Goal: Communication & Community: Ask a question

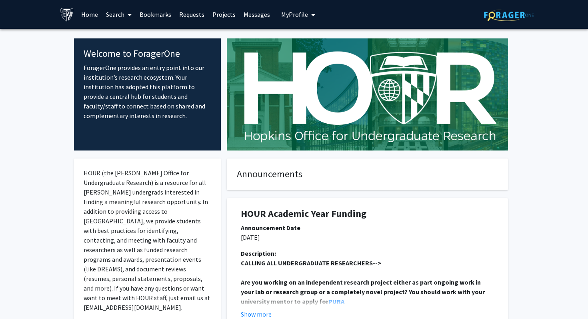
click at [115, 16] on link "Search" at bounding box center [119, 14] width 34 height 28
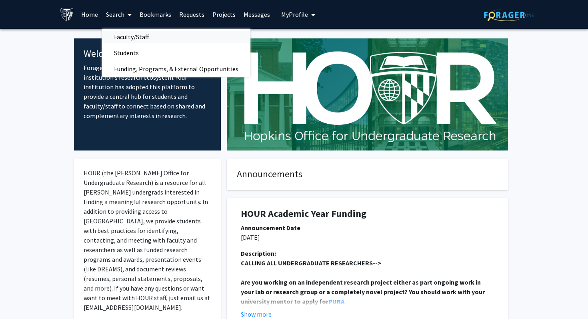
click at [133, 38] on span "Faculty/Staff" at bounding box center [131, 37] width 59 height 16
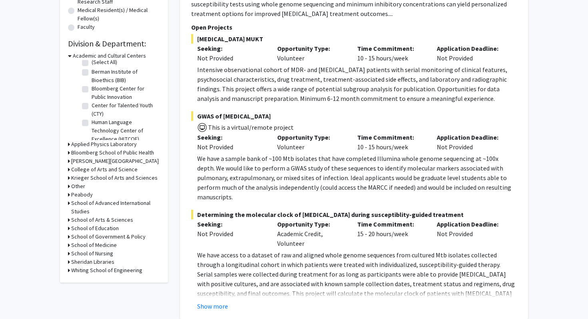
scroll to position [19, 0]
click at [96, 246] on h3 "School of Medicine" at bounding box center [94, 245] width 46 height 8
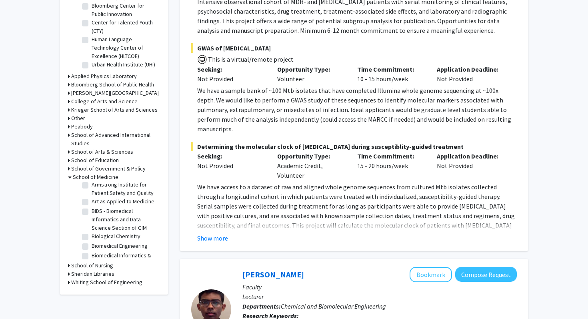
scroll to position [82, 0]
click at [92, 201] on label "BIDS - Biomedical Informatics and Data Science Section of GIM" at bounding box center [125, 210] width 66 height 25
click at [92, 201] on input "BIDS - Biomedical Informatics and Data Science Section of GIM" at bounding box center [94, 200] width 5 height 5
checkbox input "true"
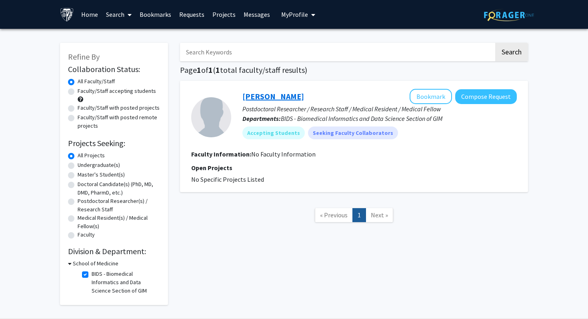
click at [260, 98] on link "[PERSON_NAME]" at bounding box center [274, 96] width 62 height 10
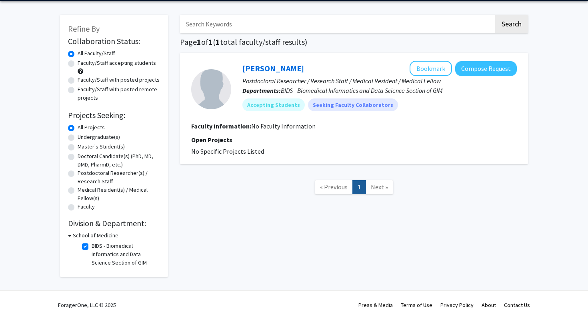
click at [92, 246] on label "BIDS - Biomedical Informatics and Data Science Section of GIM" at bounding box center [125, 254] width 66 height 25
click at [92, 246] on input "BIDS - Biomedical Informatics and Data Science Section of GIM" at bounding box center [94, 244] width 5 height 5
checkbox input "false"
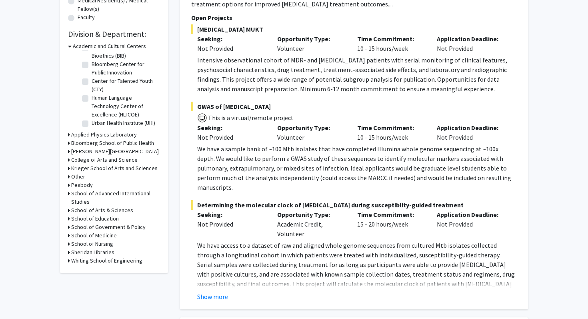
scroll to position [233, 0]
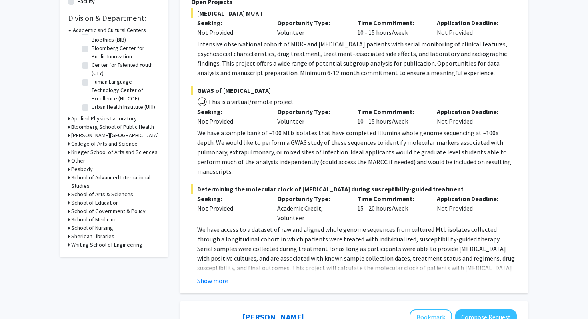
click at [107, 118] on h3 "Applied Physics Laboratory" at bounding box center [104, 118] width 66 height 8
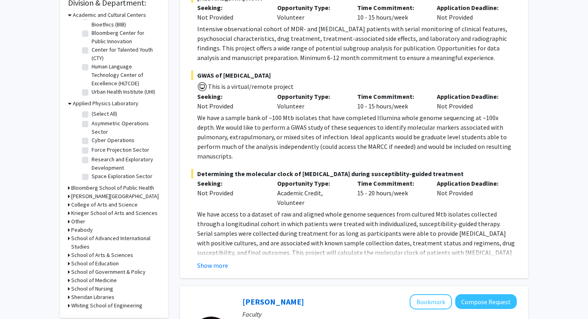
scroll to position [258, 0]
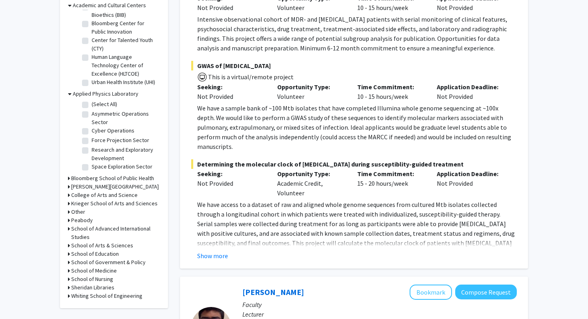
click at [92, 151] on label "Research and Exploratory Development" at bounding box center [125, 154] width 66 height 17
click at [92, 151] on input "Research and Exploratory Development" at bounding box center [94, 148] width 5 height 5
checkbox input "true"
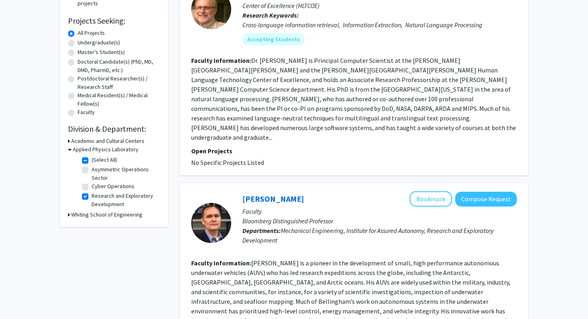
scroll to position [124, 0]
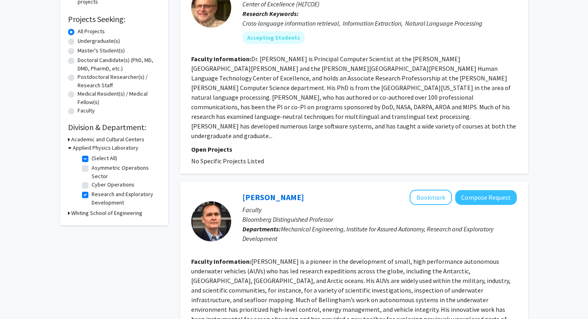
click at [100, 215] on h3 "Whiting School of Engineering" at bounding box center [106, 213] width 71 height 8
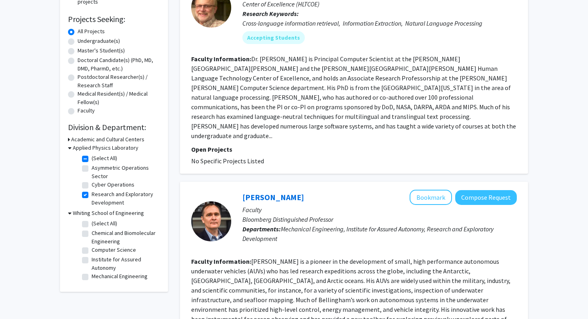
click at [100, 215] on h3 "Whiting School of Engineering" at bounding box center [108, 213] width 71 height 8
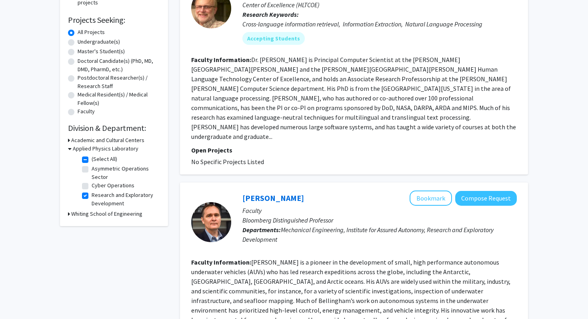
scroll to position [124, 0]
click at [84, 146] on h3 "Applied Physics Laboratory" at bounding box center [106, 148] width 66 height 8
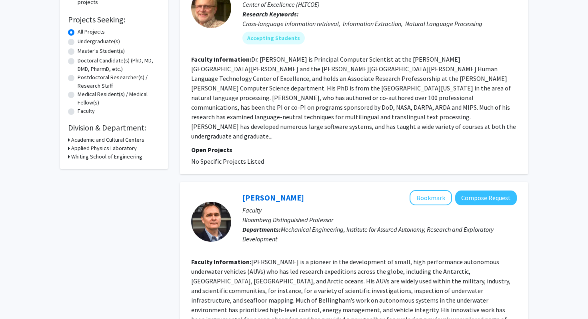
click at [120, 140] on h3 "Academic and Cultural Centers" at bounding box center [107, 140] width 73 height 8
click at [120, 140] on h3 "Academic and Cultural Centers" at bounding box center [109, 140] width 73 height 8
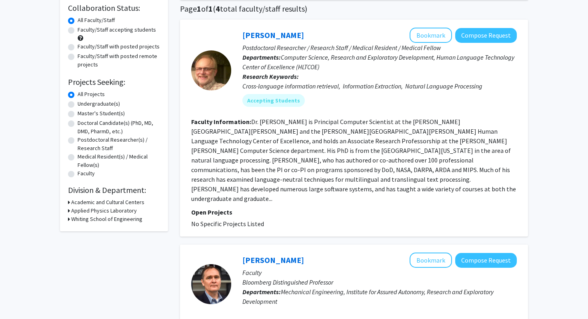
scroll to position [66, 0]
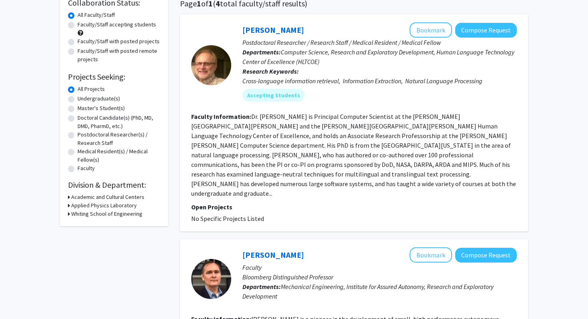
click at [78, 98] on label "Undergraduate(s)" at bounding box center [99, 98] width 42 height 8
click at [78, 98] on input "Undergraduate(s)" at bounding box center [80, 96] width 5 height 5
radio input "true"
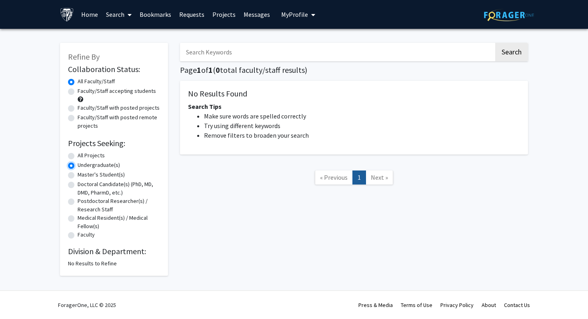
radio input "true"
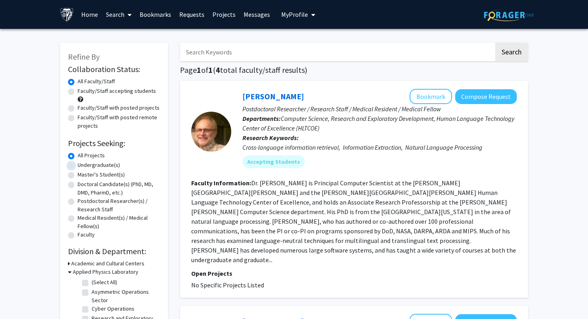
checkbox input "false"
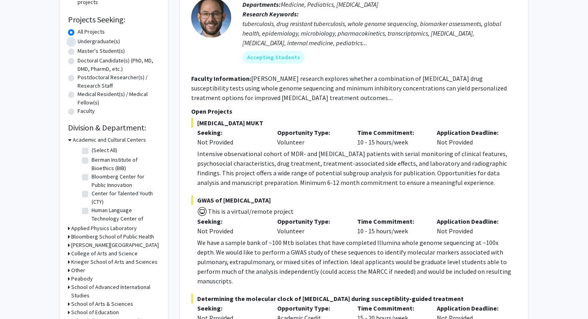
scroll to position [116, 0]
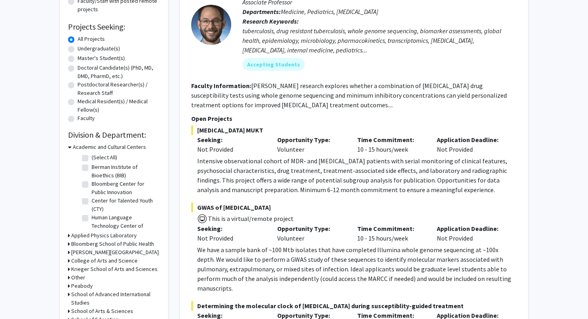
click at [78, 49] on label "Undergraduate(s)" at bounding box center [99, 48] width 42 height 8
click at [78, 49] on input "Undergraduate(s)" at bounding box center [80, 46] width 5 height 5
radio input "true"
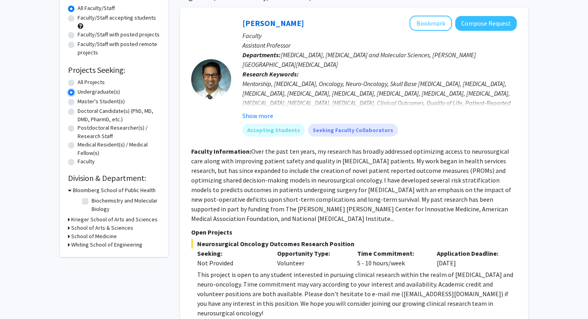
scroll to position [92, 0]
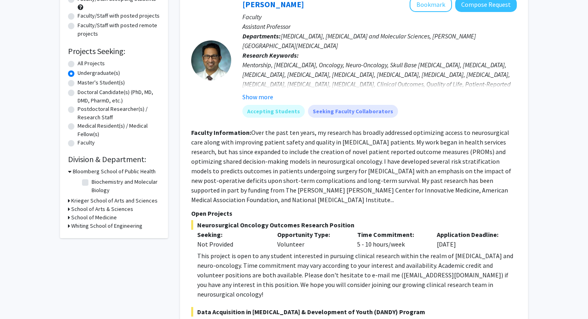
click at [78, 170] on h3 "Bloomberg School of Public Health" at bounding box center [114, 171] width 83 height 8
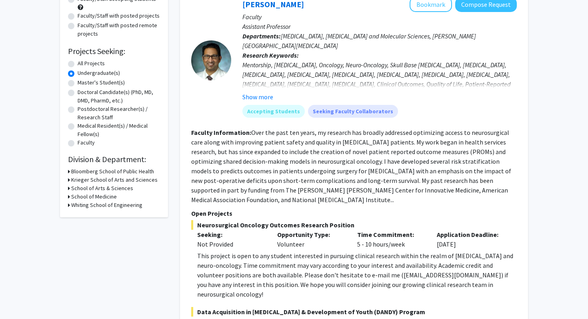
click at [79, 180] on h3 "Krieger School of Arts and Sciences" at bounding box center [114, 180] width 86 height 8
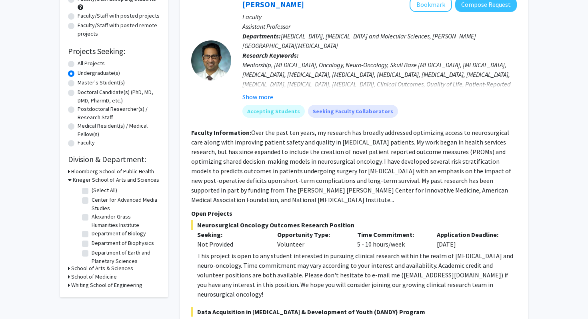
click at [78, 63] on label "All Projects" at bounding box center [91, 63] width 27 height 8
click at [78, 63] on input "All Projects" at bounding box center [80, 61] width 5 height 5
radio input "true"
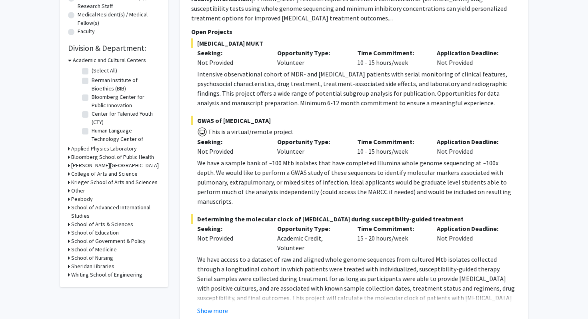
scroll to position [209, 0]
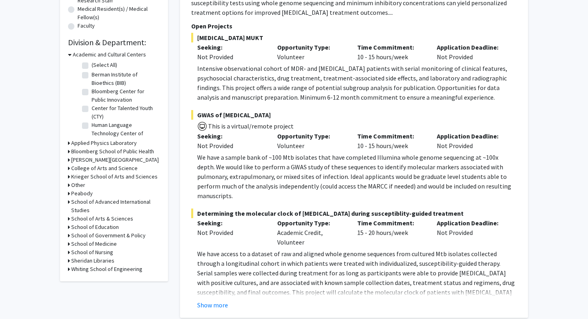
click at [97, 244] on h3 "School of Medicine" at bounding box center [94, 244] width 46 height 8
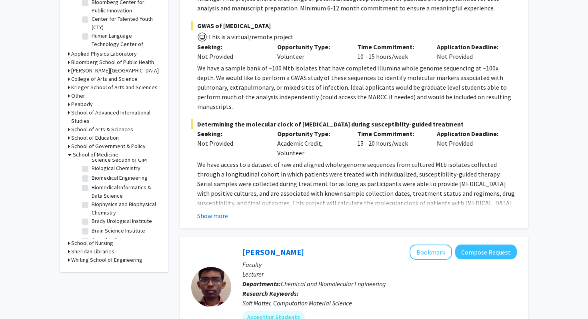
scroll to position [118, 0]
click at [92, 205] on label "Biophysics and Biophysical Chemistry" at bounding box center [125, 208] width 66 height 17
click at [92, 205] on input "Biophysics and Biophysical Chemistry" at bounding box center [94, 202] width 5 height 5
checkbox input "true"
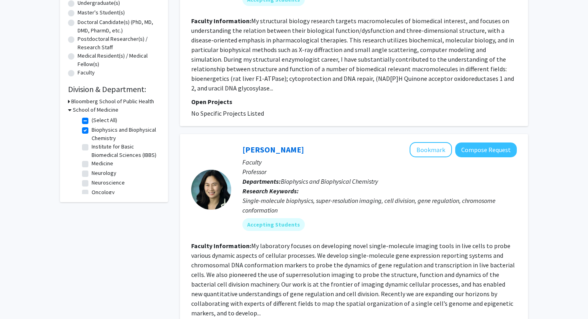
click at [92, 146] on label "Institute for Basic Biomedical Sciences (IBBS)" at bounding box center [125, 150] width 66 height 17
click at [92, 146] on input "Institute for Basic Biomedical Sciences (IBBS)" at bounding box center [94, 144] width 5 height 5
checkbox input "true"
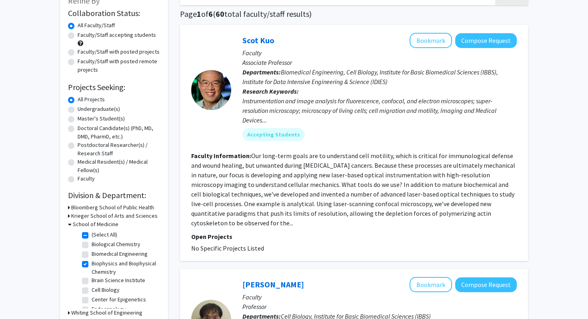
scroll to position [66, 0]
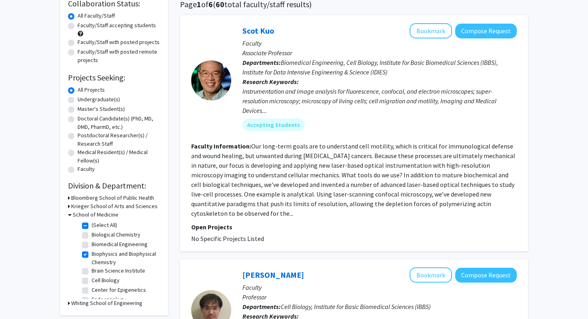
click at [92, 225] on label "(Select All)" at bounding box center [105, 225] width 26 height 8
click at [92, 225] on input "(Select All)" at bounding box center [94, 223] width 5 height 5
checkbox input "false"
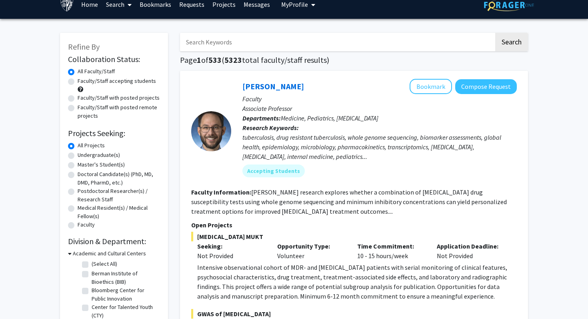
scroll to position [11, 0]
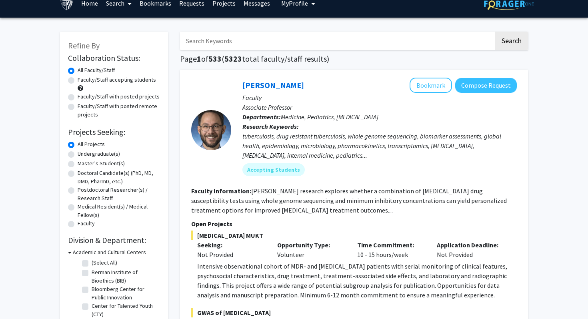
click at [215, 44] on input "Search Keywords" at bounding box center [337, 41] width 314 height 18
type input "INBT"
click at [495, 32] on button "Search" at bounding box center [511, 41] width 33 height 18
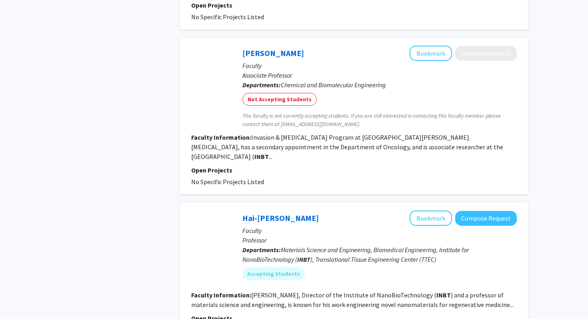
scroll to position [694, 0]
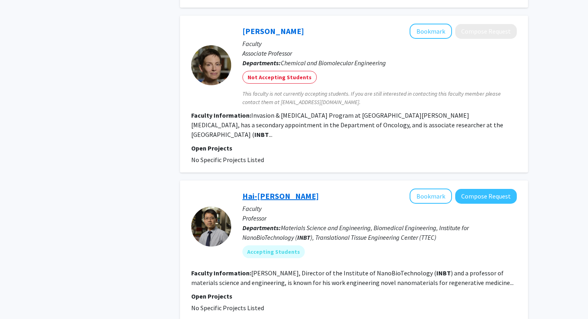
click at [278, 191] on link "Hai-[PERSON_NAME]" at bounding box center [281, 196] width 76 height 10
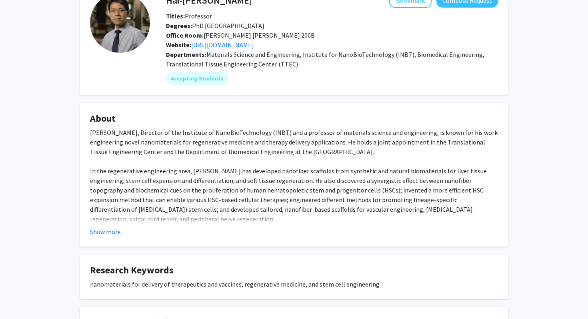
scroll to position [76, 0]
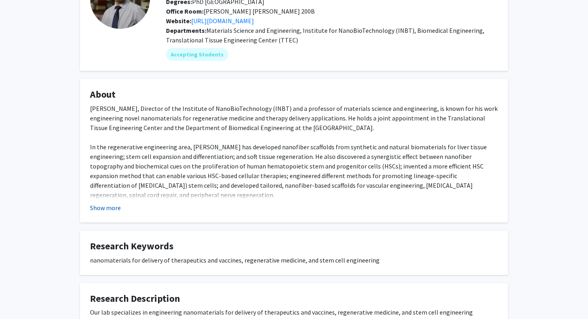
click at [94, 211] on button "Show more" at bounding box center [105, 208] width 31 height 10
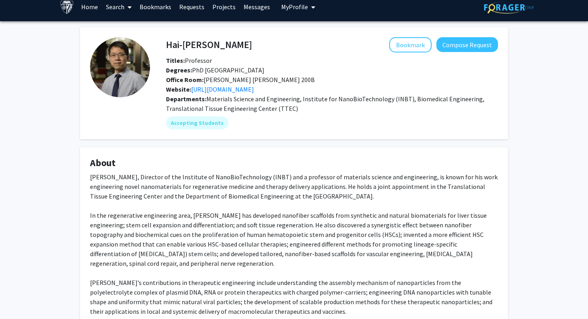
scroll to position [0, 0]
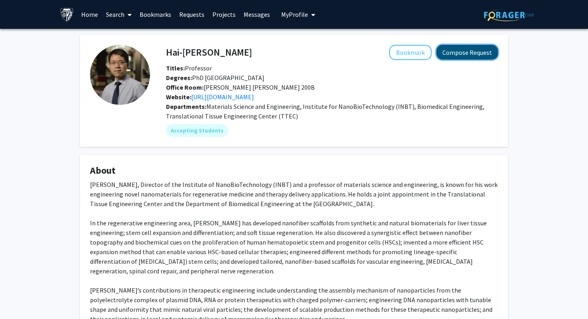
click at [457, 52] on button "Compose Request" at bounding box center [468, 52] width 62 height 15
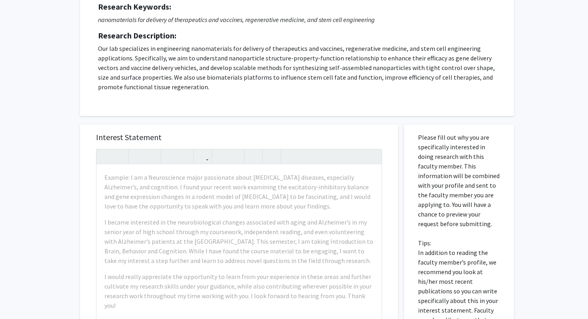
scroll to position [111, 0]
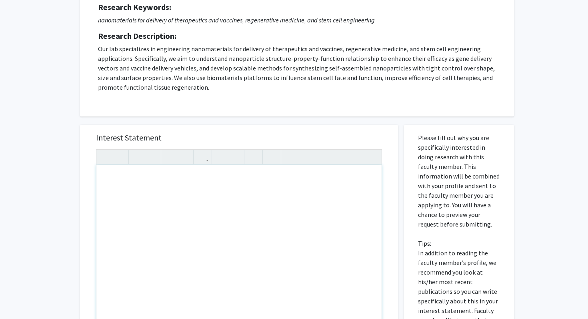
click at [182, 182] on div "Note to users with screen readers: Please press Alt+0 or Option+0 to deactivate…" at bounding box center [238, 256] width 285 height 183
paste div "Note to users with screen readers: Please press Alt+0 or Option+0 to deactivate…"
type textarea "<p>Hi! My name is [PERSON_NAME], and I am a first-year biophysics major interes…"
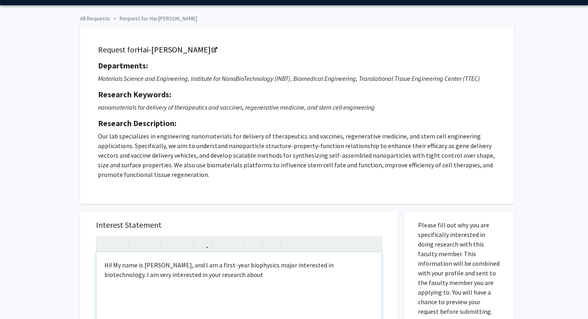
scroll to position [0, 0]
